Goal: Task Accomplishment & Management: Use online tool/utility

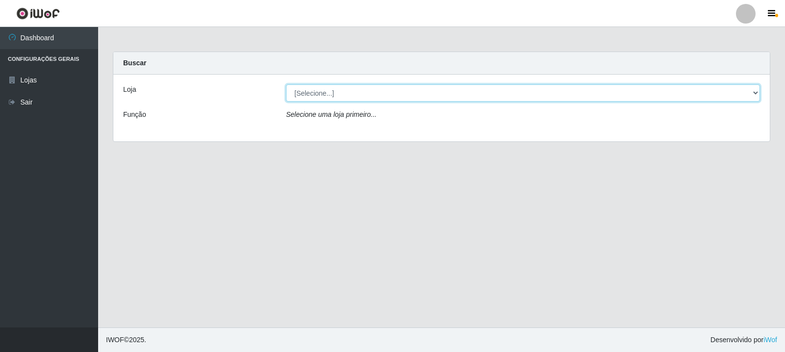
click at [757, 91] on select "[Selecione...] Rede Compras Supermercados - LOJA 3" at bounding box center [523, 92] width 474 height 17
select select "162"
click at [286, 84] on select "[Selecione...] Rede Compras Supermercados - LOJA 3" at bounding box center [523, 92] width 474 height 17
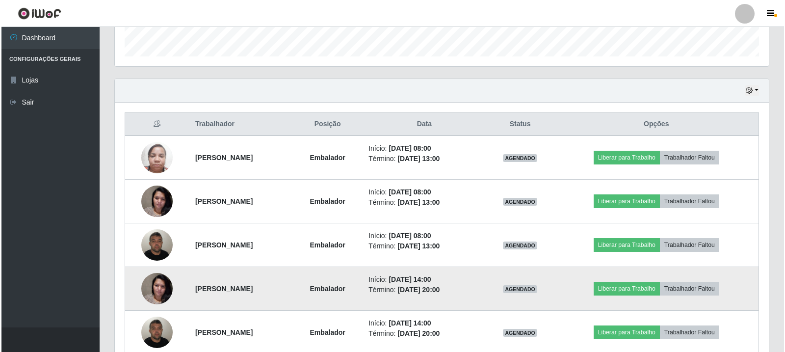
scroll to position [343, 0]
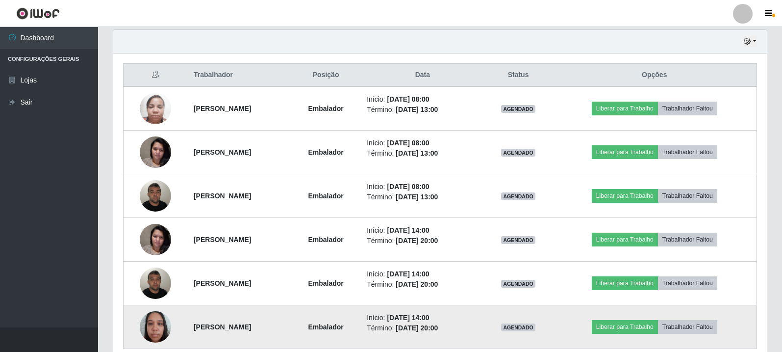
click at [147, 330] on img at bounding box center [155, 327] width 31 height 42
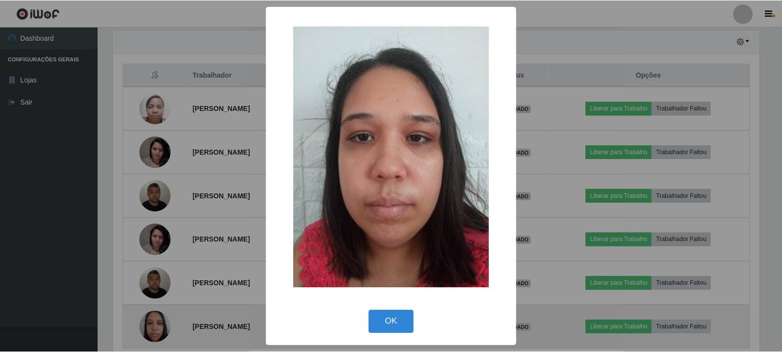
scroll to position [204, 649]
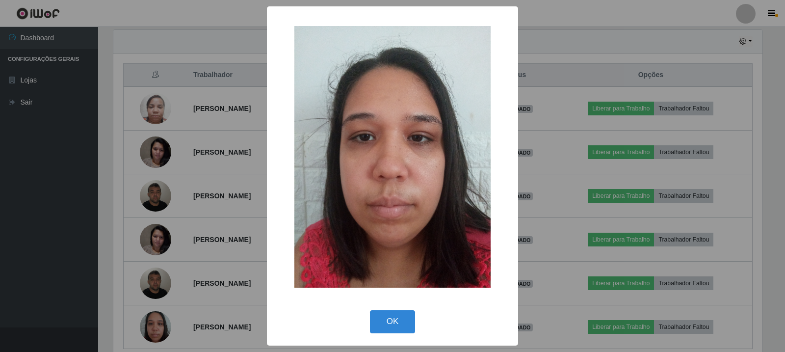
click at [151, 283] on div "× OK Cancel" at bounding box center [392, 176] width 785 height 352
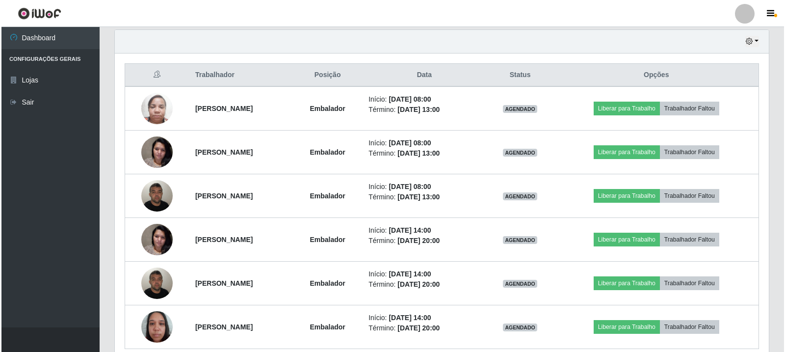
scroll to position [204, 654]
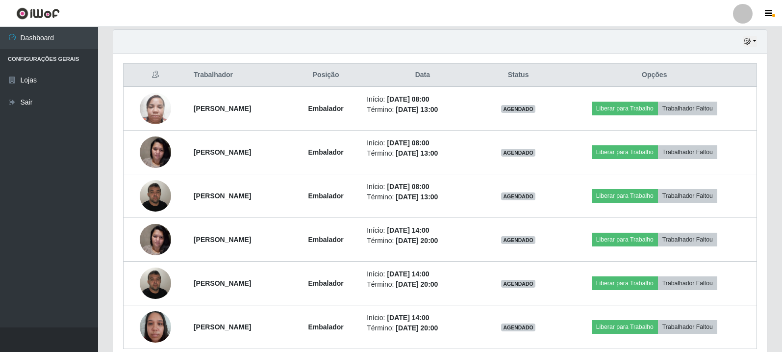
click at [151, 283] on img at bounding box center [155, 283] width 31 height 42
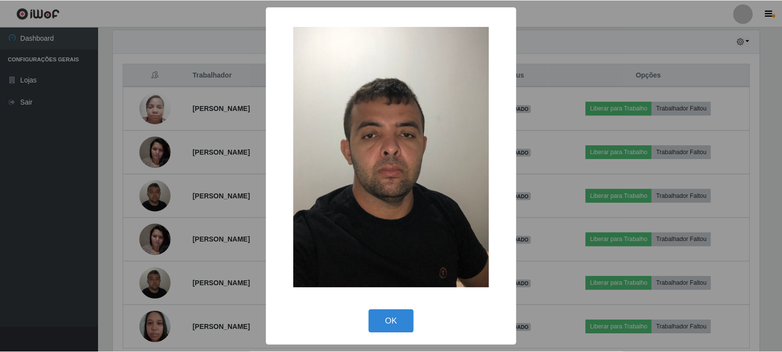
scroll to position [204, 649]
click at [158, 238] on div "× OK Cancel" at bounding box center [392, 176] width 785 height 352
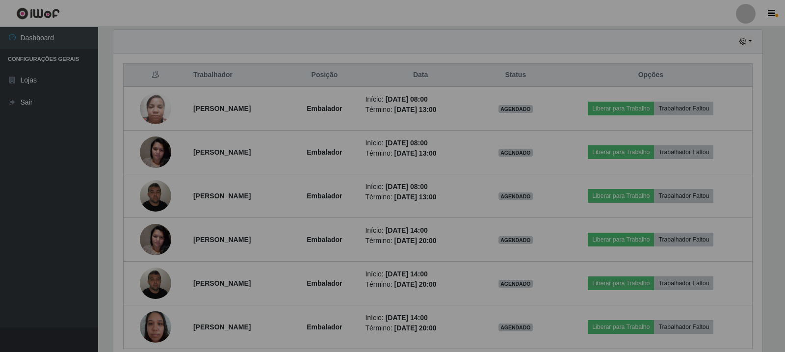
scroll to position [204, 654]
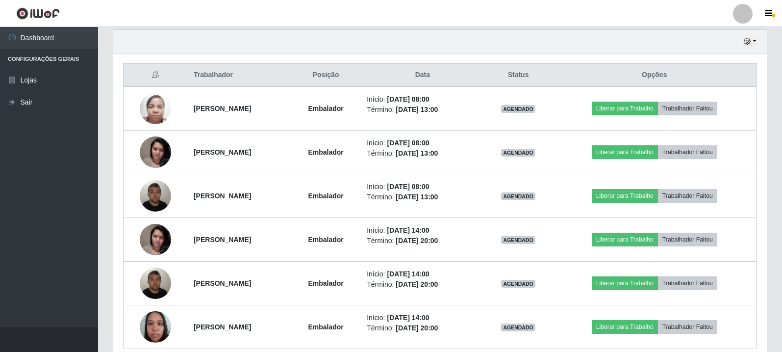
click at [158, 238] on img at bounding box center [155, 239] width 31 height 42
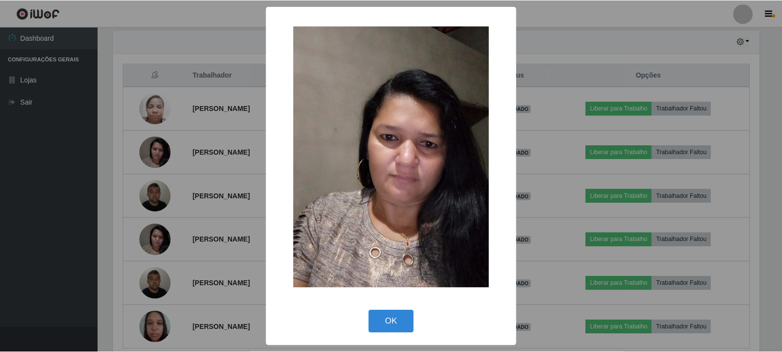
scroll to position [204, 649]
click at [157, 191] on div "× OK Cancel" at bounding box center [392, 176] width 785 height 352
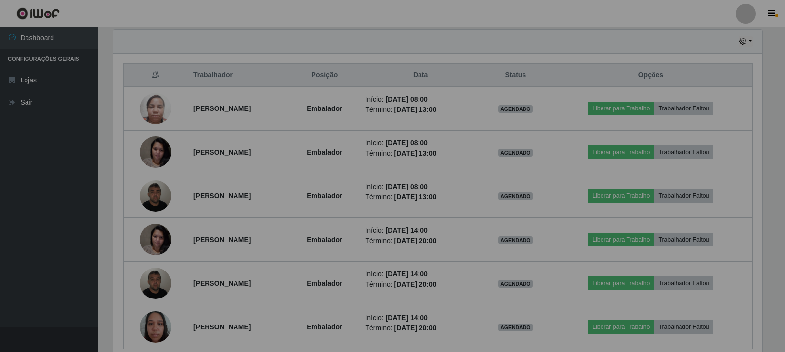
scroll to position [204, 654]
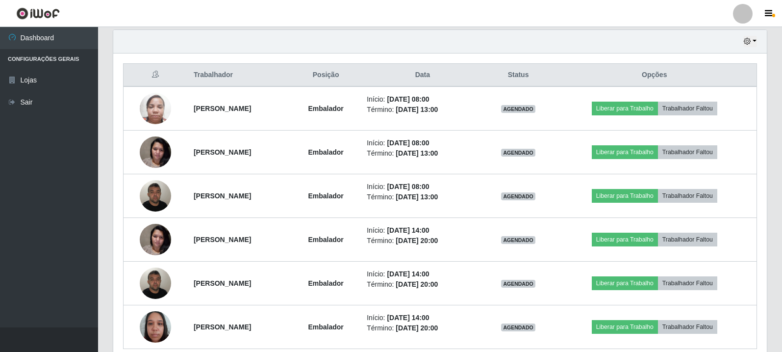
click at [157, 191] on img at bounding box center [155, 196] width 31 height 42
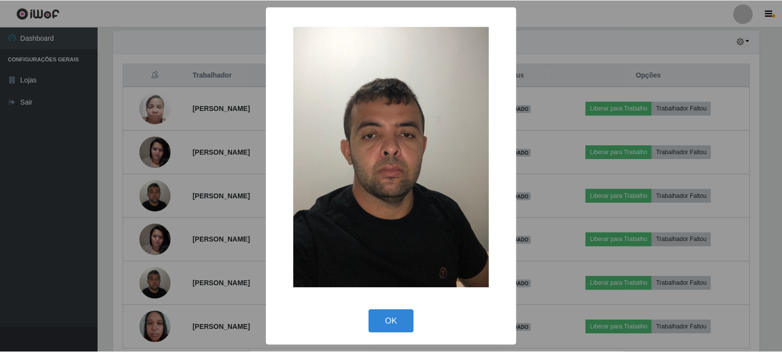
scroll to position [204, 649]
click at [157, 152] on div "× OK Cancel" at bounding box center [392, 176] width 785 height 352
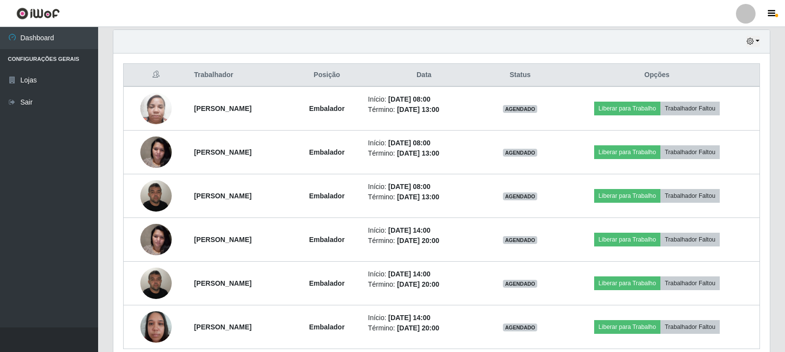
scroll to position [204, 654]
click at [157, 152] on img at bounding box center [155, 152] width 31 height 42
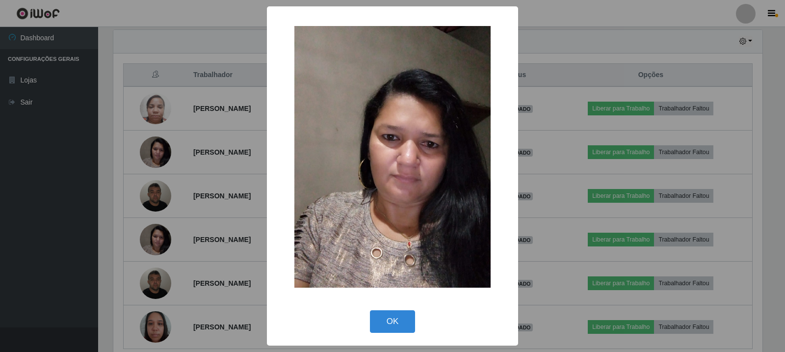
click at [158, 115] on div "× OK Cancel" at bounding box center [392, 176] width 785 height 352
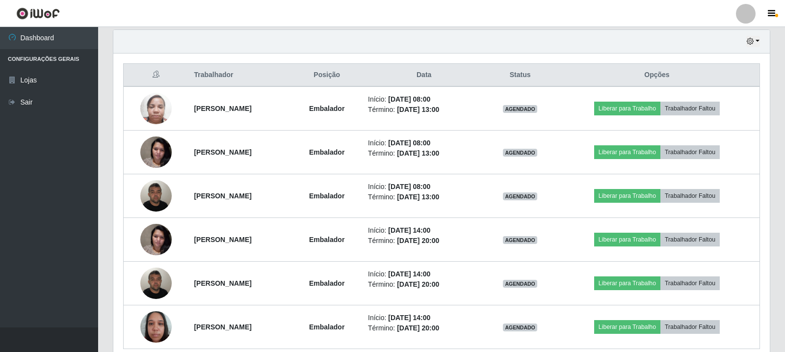
scroll to position [204, 654]
click at [158, 115] on img at bounding box center [155, 108] width 31 height 42
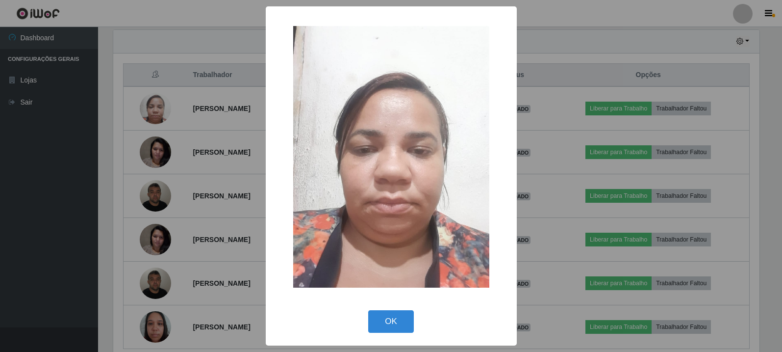
scroll to position [204, 649]
click at [404, 320] on button "OK" at bounding box center [393, 321] width 46 height 23
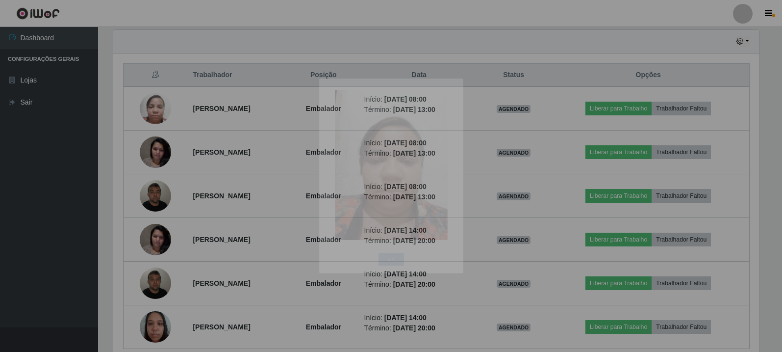
scroll to position [204, 654]
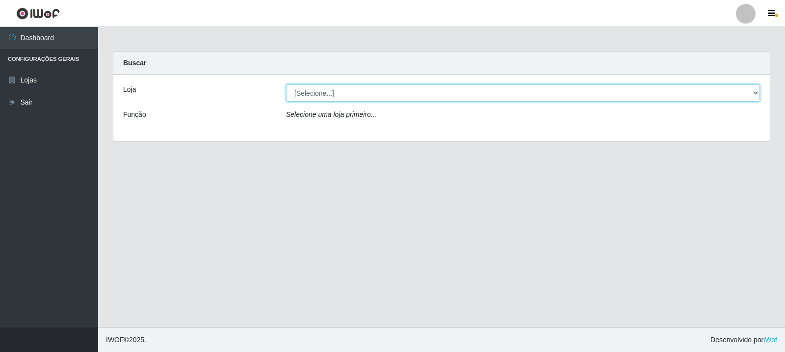
click at [758, 94] on select "[Selecione...] Rede Compras Supermercados - LOJA 3" at bounding box center [523, 92] width 474 height 17
select select "162"
click at [286, 84] on select "[Selecione...] Rede Compras Supermercados - LOJA 3" at bounding box center [523, 92] width 474 height 17
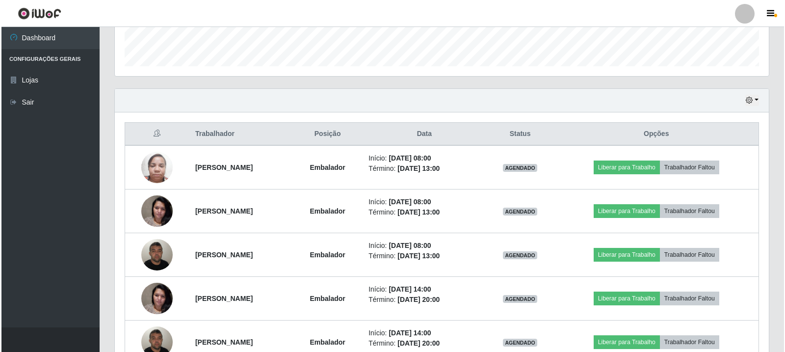
scroll to position [294, 0]
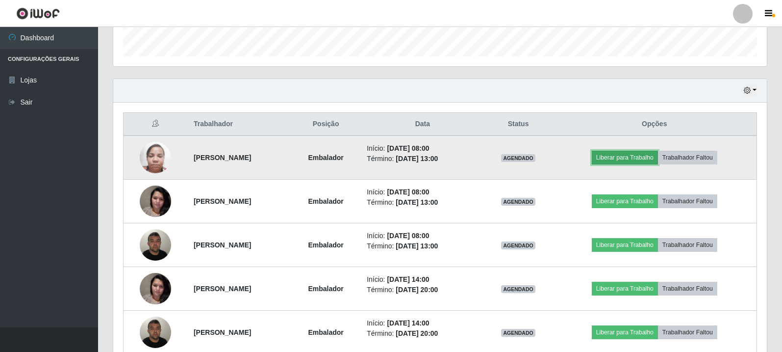
click at [637, 158] on button "Liberar para Trabalho" at bounding box center [625, 158] width 66 height 14
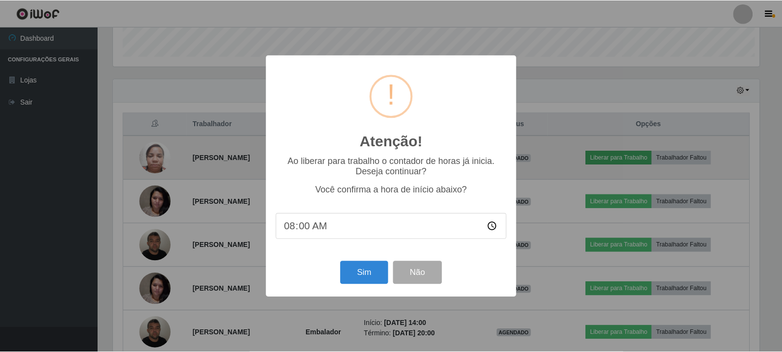
scroll to position [204, 649]
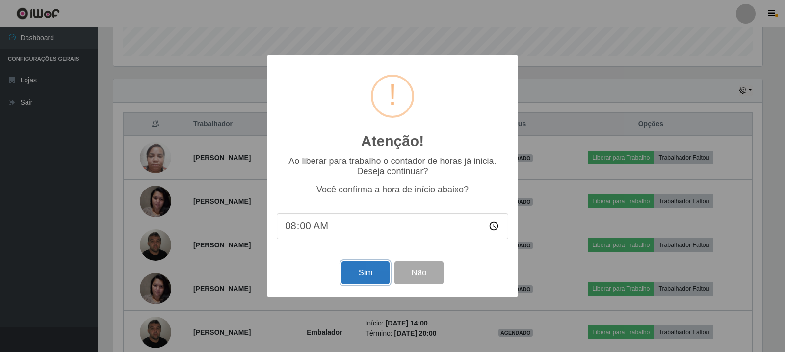
click at [374, 273] on button "Sim" at bounding box center [365, 272] width 48 height 23
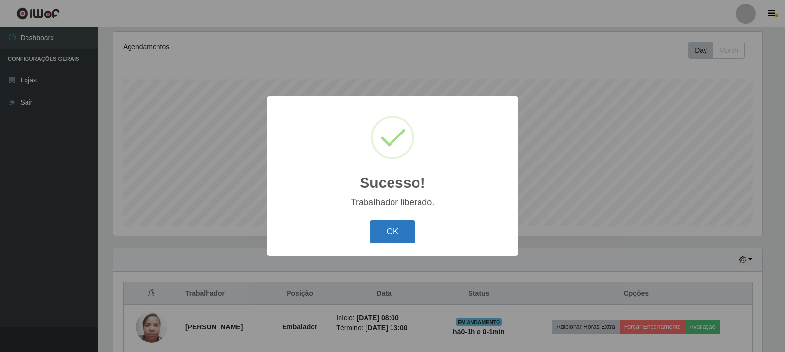
click at [383, 233] on button "OK" at bounding box center [393, 231] width 46 height 23
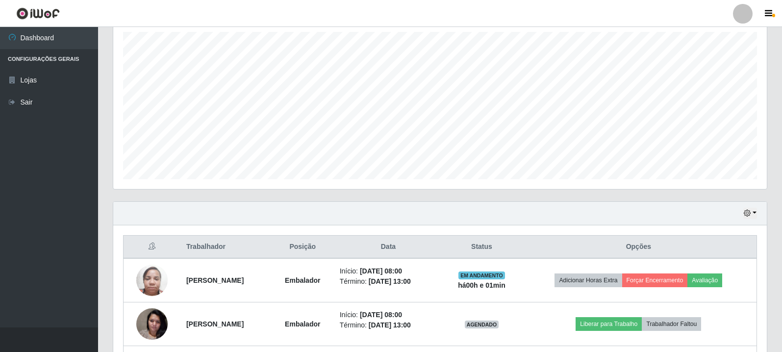
scroll to position [223, 0]
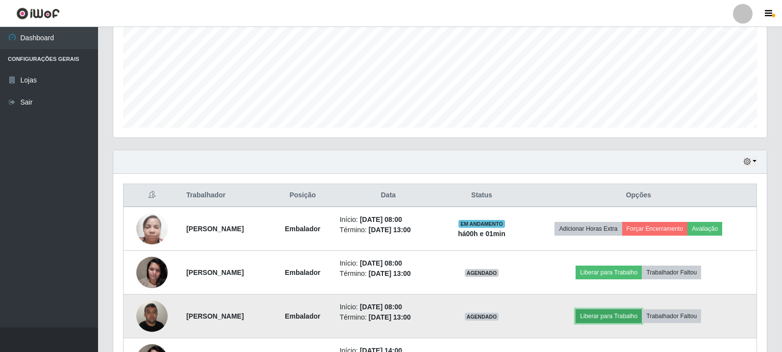
click at [641, 311] on button "Liberar para Trabalho" at bounding box center [609, 316] width 66 height 14
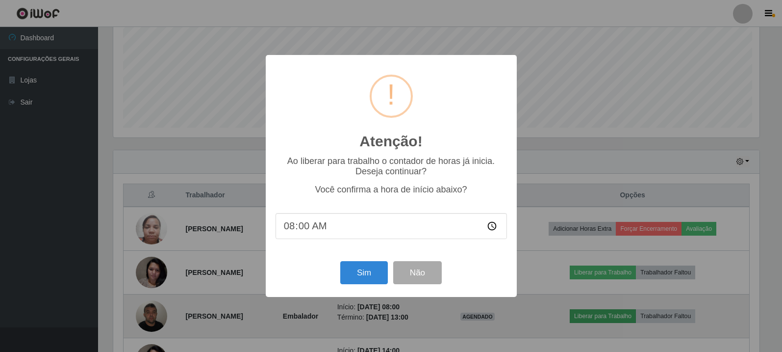
scroll to position [204, 649]
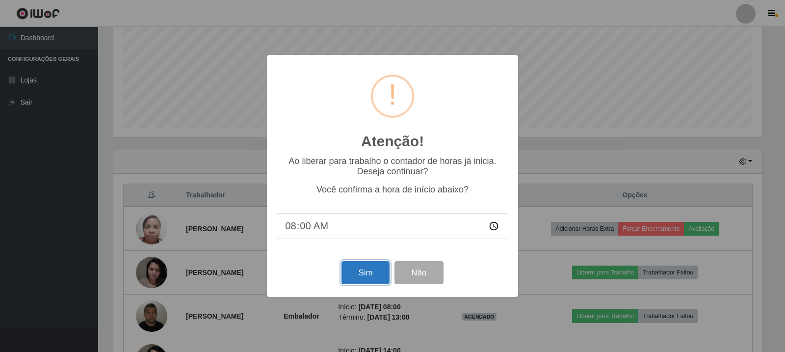
click at [366, 270] on button "Sim" at bounding box center [365, 272] width 48 height 23
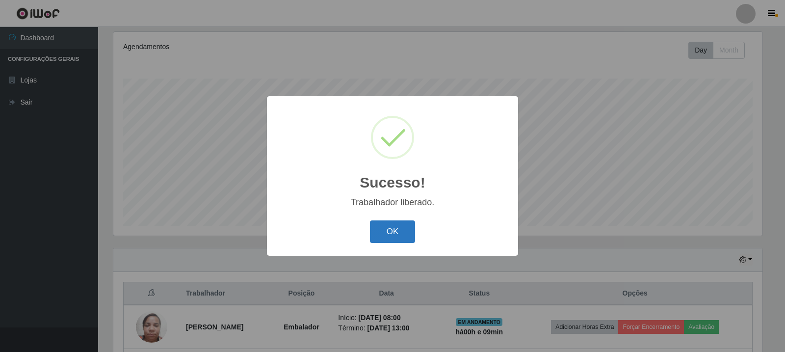
click at [395, 229] on button "OK" at bounding box center [393, 231] width 46 height 23
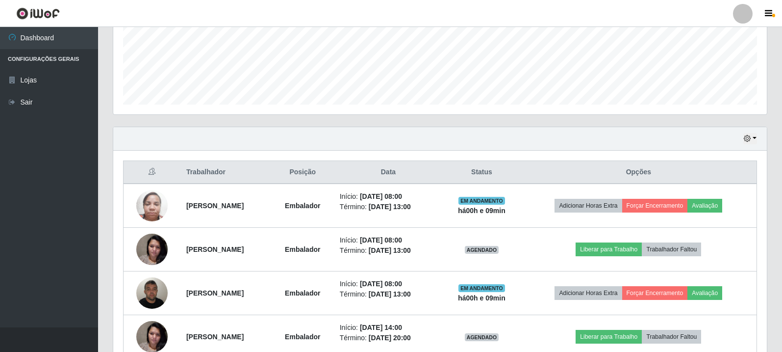
scroll to position [321, 0]
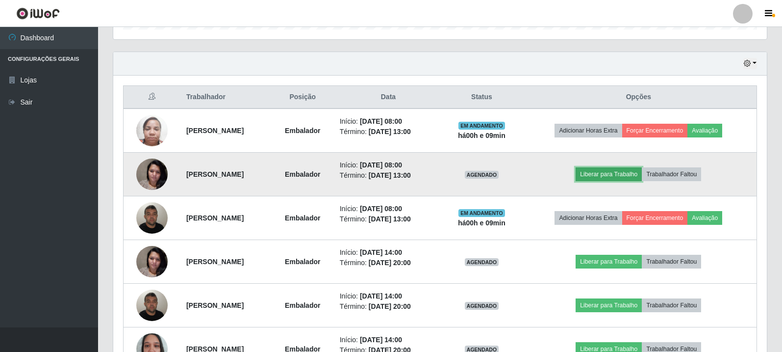
click at [620, 171] on button "Liberar para Trabalho" at bounding box center [609, 174] width 66 height 14
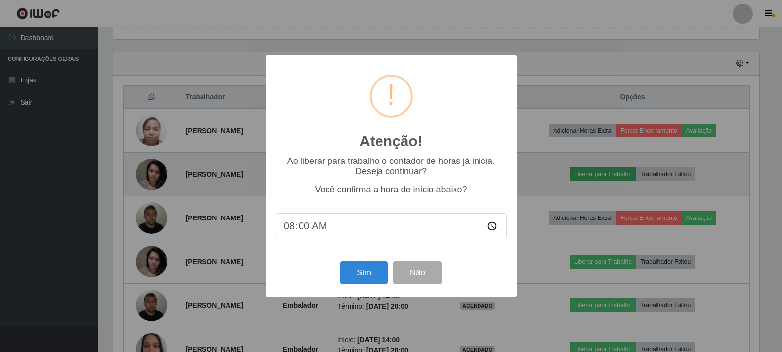
scroll to position [204, 649]
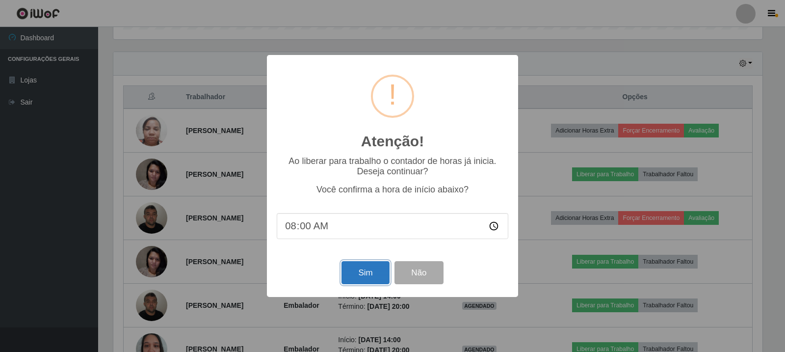
click at [358, 274] on button "Sim" at bounding box center [365, 272] width 48 height 23
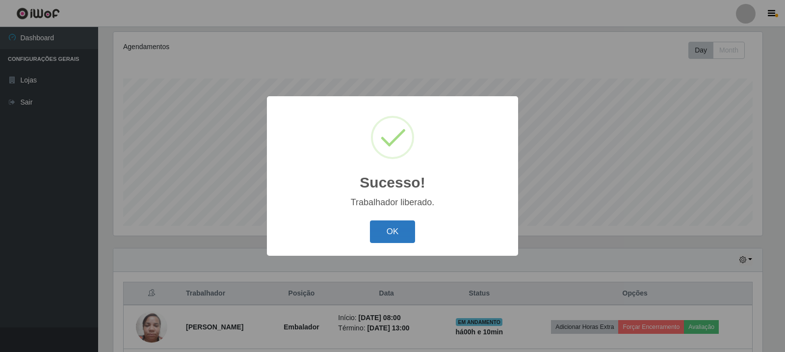
click at [392, 241] on button "OK" at bounding box center [393, 231] width 46 height 23
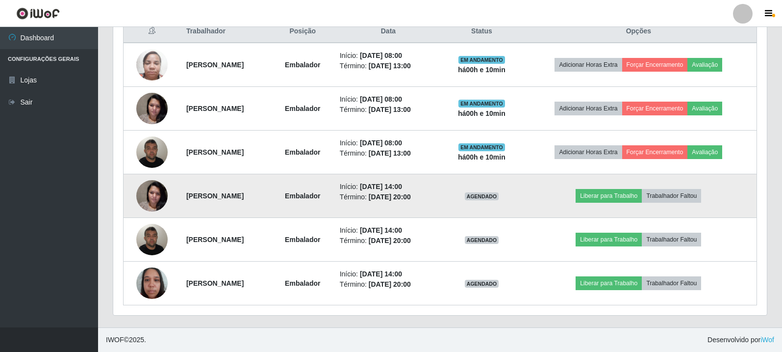
scroll to position [240, 0]
